Goal: Task Accomplishment & Management: Manage account settings

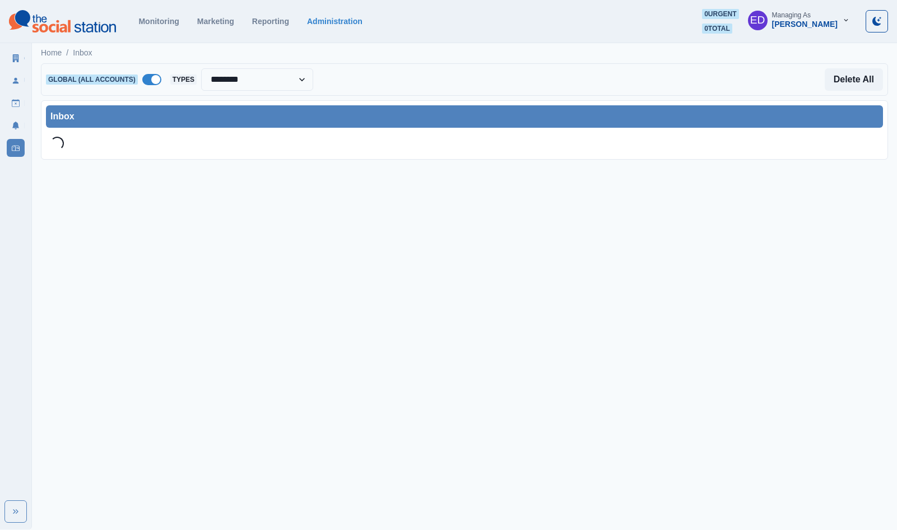
click at [153, 81] on span at bounding box center [155, 79] width 9 height 9
click at [260, 45] on div "Home / Inbox" at bounding box center [464, 49] width 865 height 18
click at [260, 78] on select "**********" at bounding box center [257, 79] width 112 height 22
select select "**********"
click at [401, 69] on div "Delete All" at bounding box center [597, 79] width 569 height 22
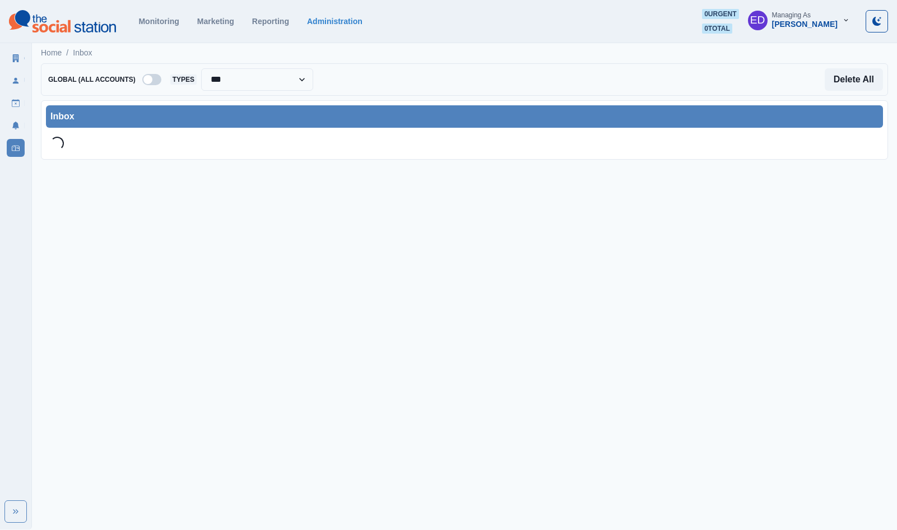
click at [68, 118] on div "Inbox" at bounding box center [464, 116] width 828 height 13
click at [69, 118] on div "Inbox" at bounding box center [464, 116] width 828 height 13
drag, startPoint x: 69, startPoint y: 118, endPoint x: 102, endPoint y: 118, distance: 33.0
click at [68, 118] on div "Inbox" at bounding box center [464, 116] width 828 height 13
click at [106, 118] on div "Inbox" at bounding box center [464, 116] width 828 height 13
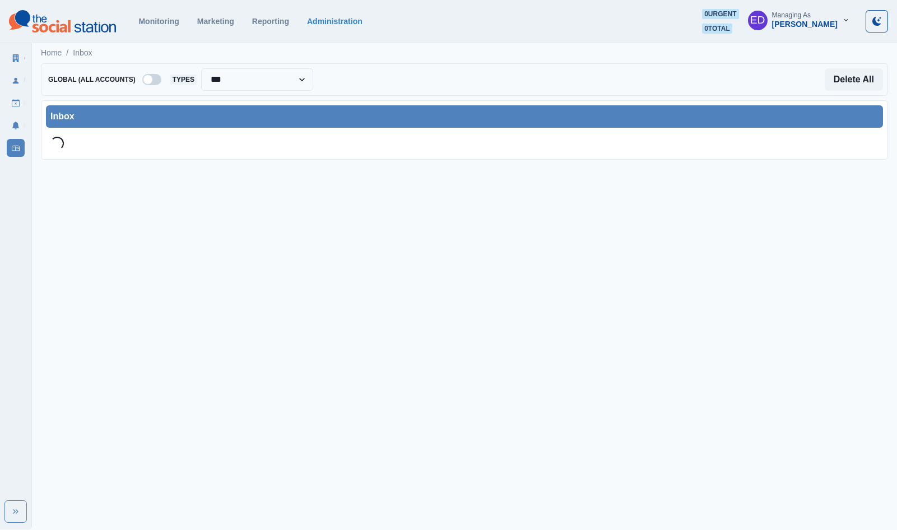
click at [169, 107] on div "Inbox" at bounding box center [464, 116] width 837 height 22
click at [220, 77] on div at bounding box center [236, 80] width 110 height 16
click at [234, 82] on div at bounding box center [236, 80] width 110 height 16
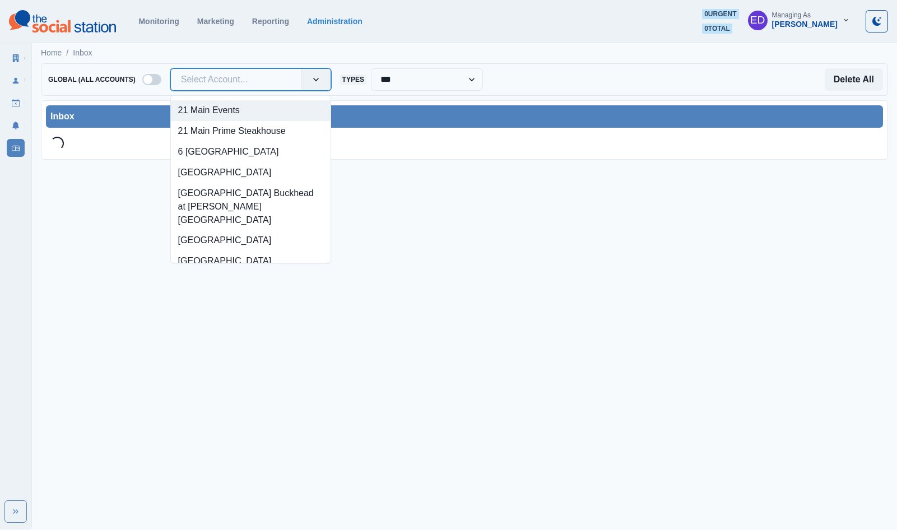
click at [236, 54] on div "Home / Inbox" at bounding box center [464, 49] width 865 height 18
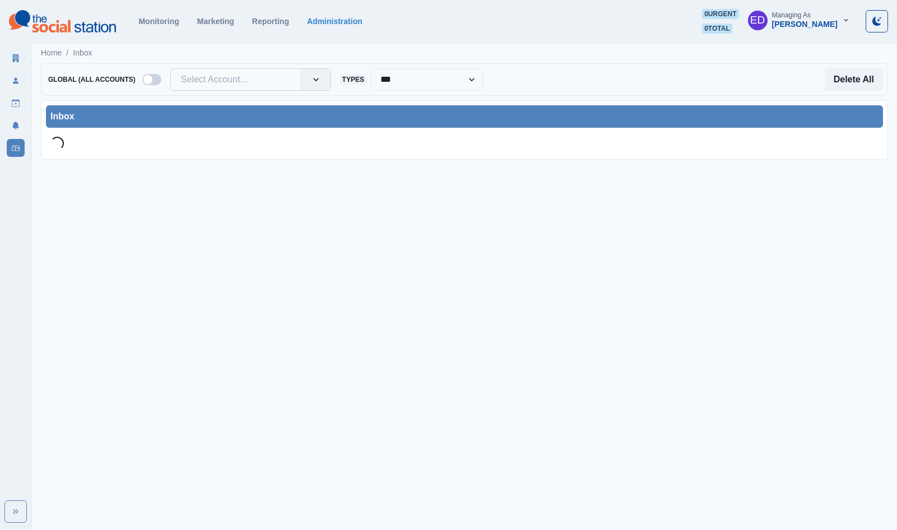
click at [230, 74] on div at bounding box center [236, 80] width 110 height 16
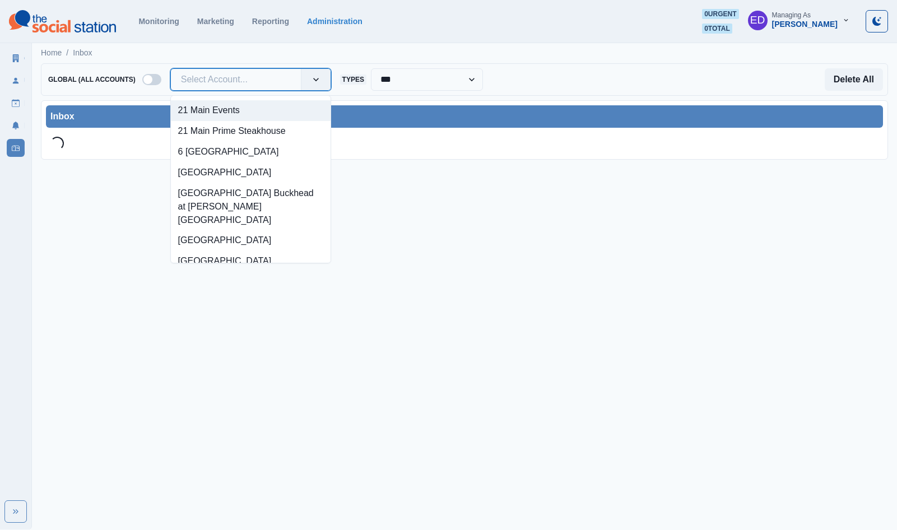
paste input "**********"
type input "**********"
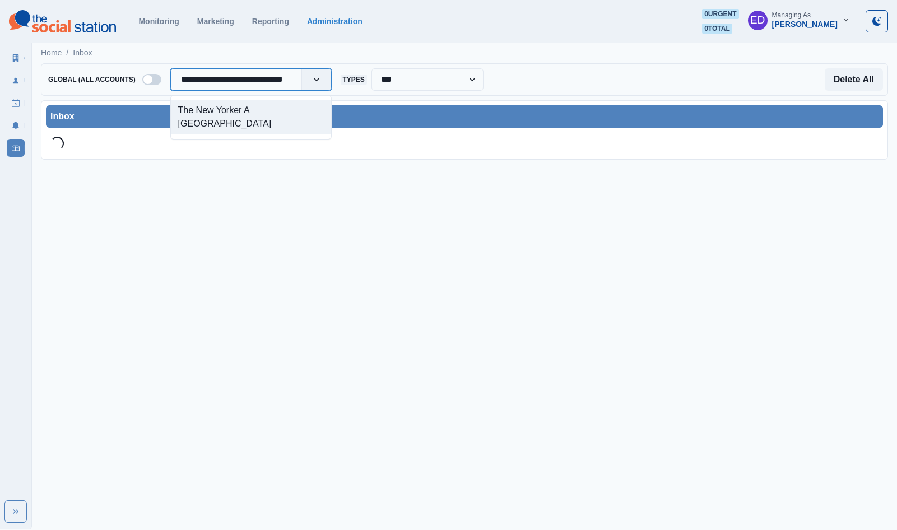
scroll to position [0, 18]
click at [239, 111] on div "The New Yorker A [GEOGRAPHIC_DATA]" at bounding box center [251, 117] width 160 height 34
click at [303, 122] on div "Inbox" at bounding box center [464, 116] width 828 height 13
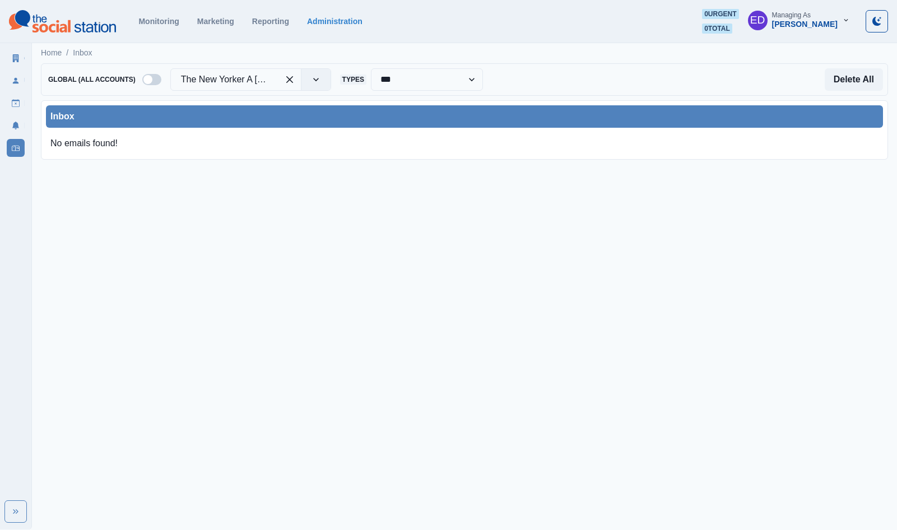
click at [431, 108] on div "Inbox" at bounding box center [464, 116] width 837 height 22
